Goal: Transaction & Acquisition: Purchase product/service

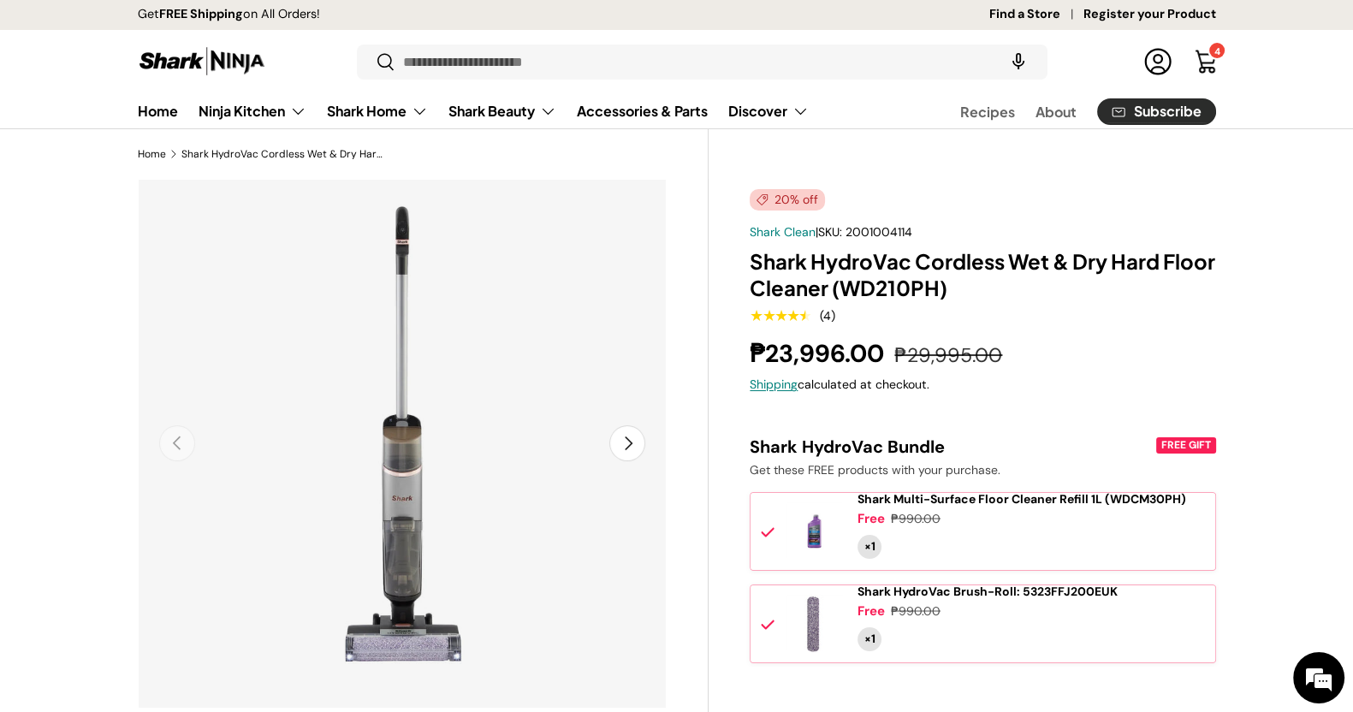
click at [502, 83] on div "Search Search Reset" at bounding box center [702, 68] width 690 height 48
click at [511, 62] on input "Search" at bounding box center [702, 61] width 690 height 35
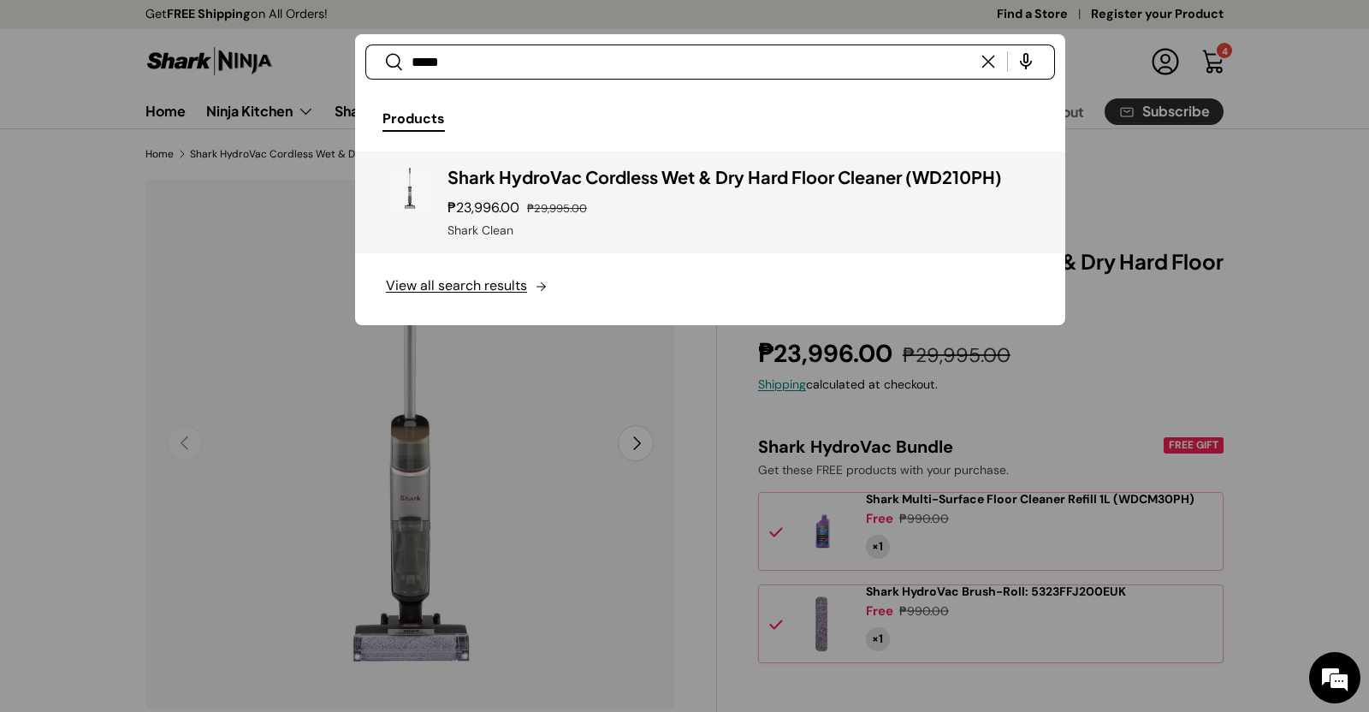
type input "*****"
click at [613, 168] on h3 "Shark HydroVac Cordless Wet & Dry Hard Floor Cleaner (WD210PH)" at bounding box center [740, 177] width 587 height 24
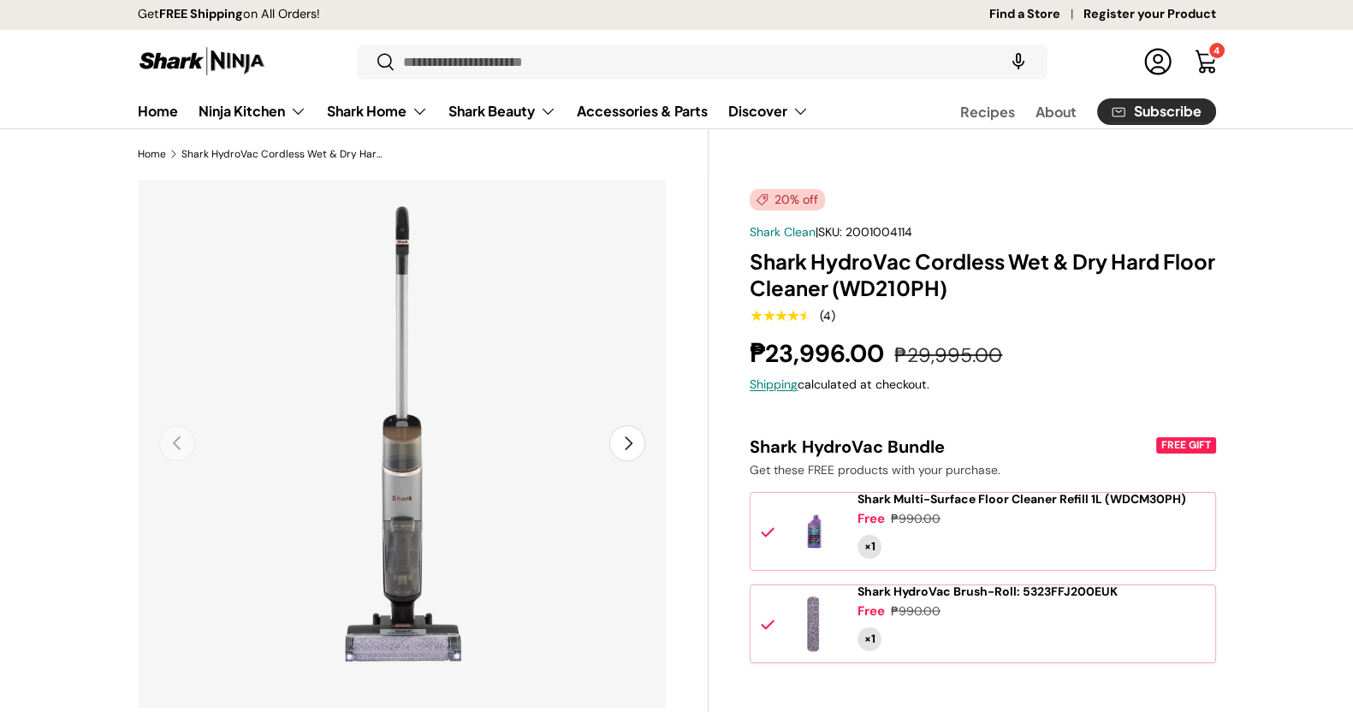
click at [905, 242] on div "20% off Shark Clean | SKU: 2001004114 Shark HydroVac Cordless Wet & Dry Hard Fl…" at bounding box center [981, 715] width 465 height 1052
click at [905, 230] on span "2001004114" at bounding box center [878, 231] width 67 height 15
copy span "2001004114"
